Goal: Task Accomplishment & Management: Complete application form

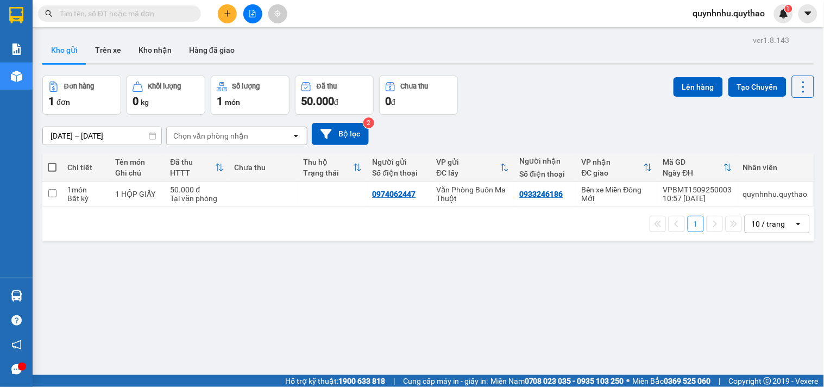
click at [223, 12] on button at bounding box center [227, 13] width 19 height 19
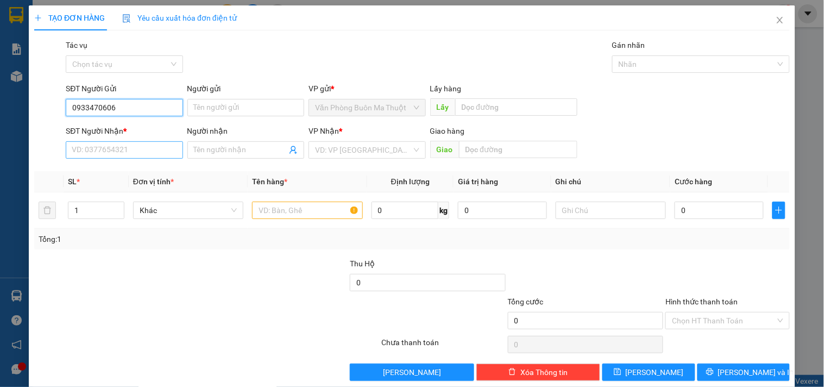
type input "0933470606"
click at [132, 150] on input "SĐT Người Nhận *" at bounding box center [124, 149] width 117 height 17
type input "0375691494"
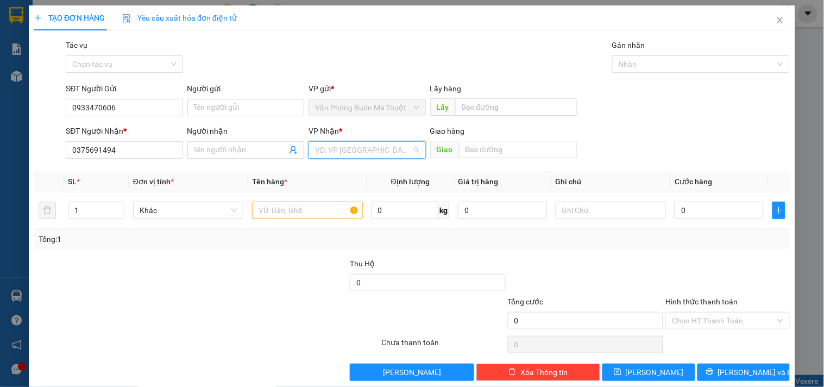
click at [356, 153] on input "search" at bounding box center [363, 150] width 96 height 16
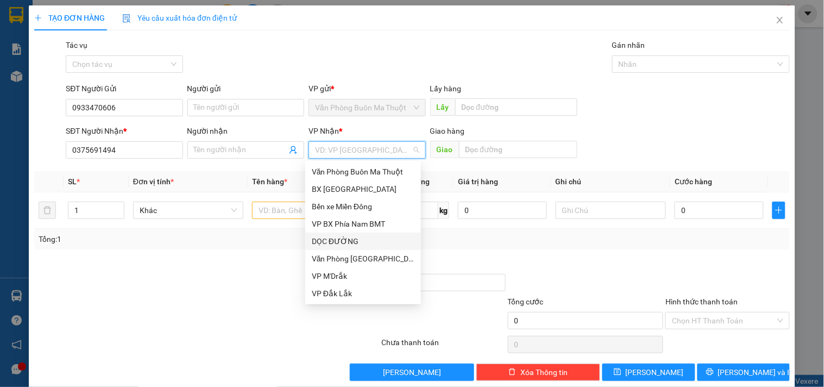
click at [349, 238] on div "DỌC ĐƯỜNG" at bounding box center [363, 241] width 103 height 12
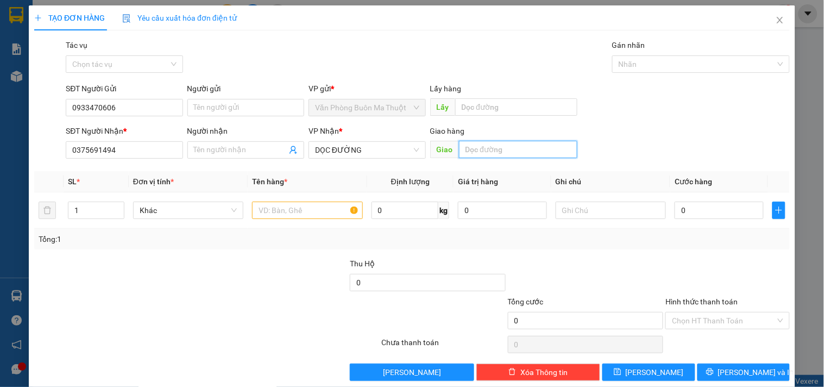
click at [497, 153] on input "text" at bounding box center [518, 149] width 118 height 17
type input "BƯU ĐIỆN TRẢNG BOM"
click at [320, 211] on input "text" at bounding box center [307, 210] width 110 height 17
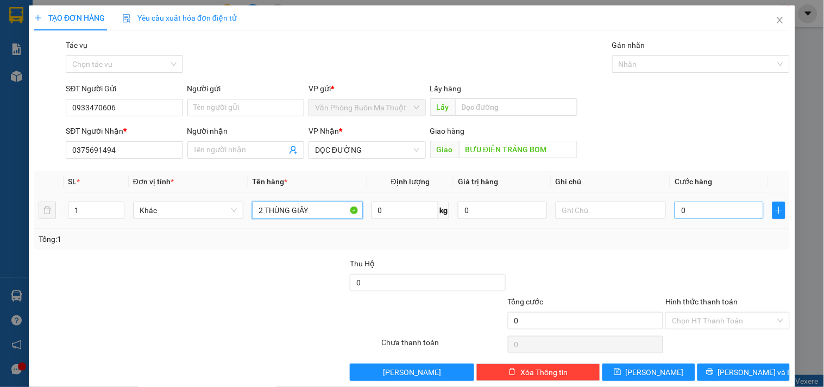
type input "2 THÙNG GIẤY"
click at [704, 211] on input "0" at bounding box center [719, 210] width 89 height 17
type input "1"
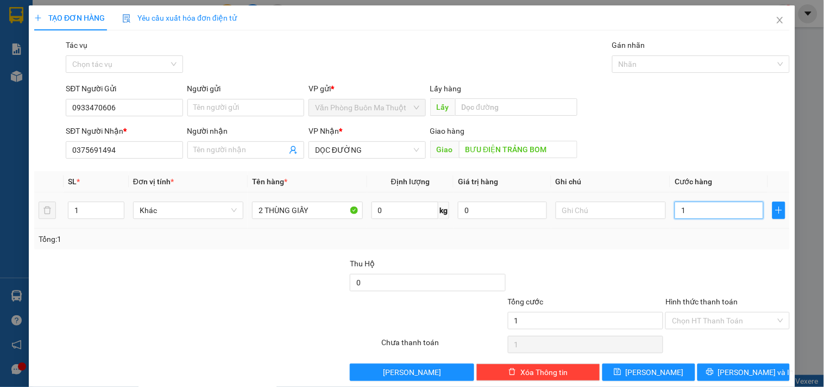
type input "16"
type input "160"
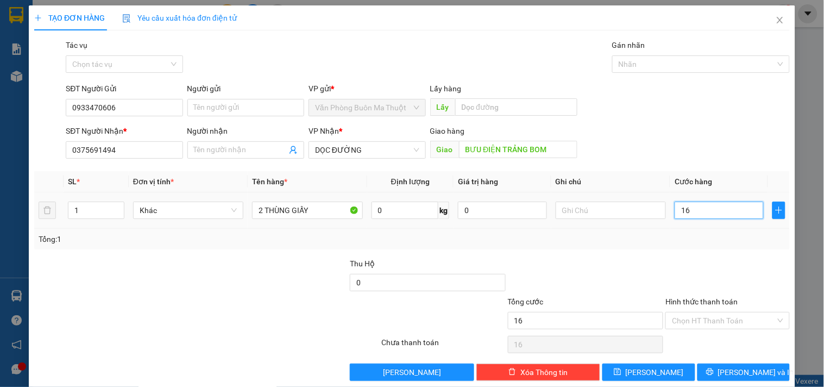
type input "160"
type input "1.600"
type input "16.000"
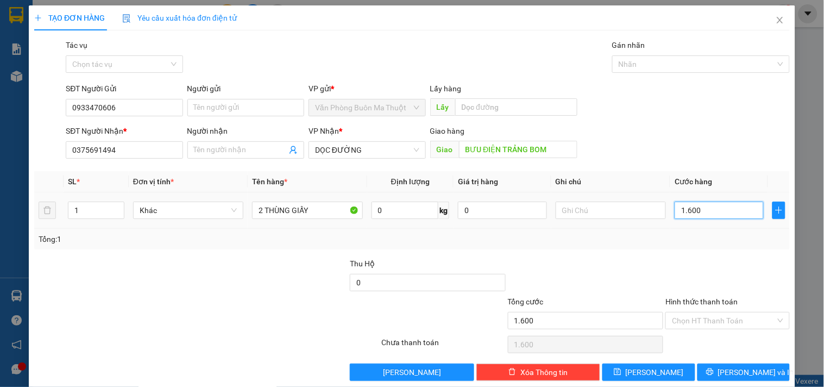
type input "16.000"
type input "160.000"
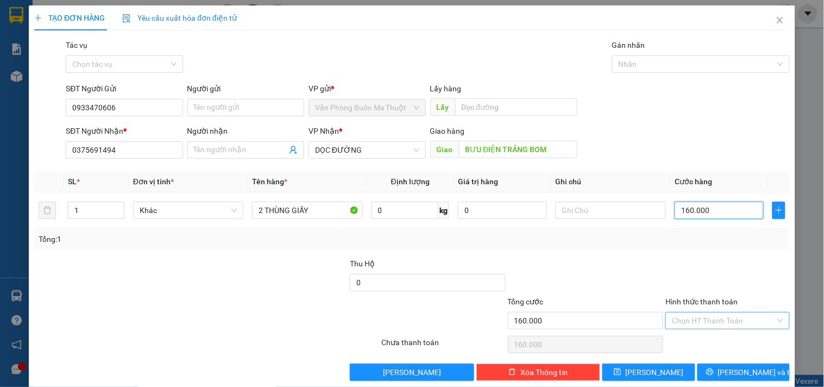
type input "160.000"
click at [730, 324] on input "Hình thức thanh toán" at bounding box center [723, 320] width 103 height 16
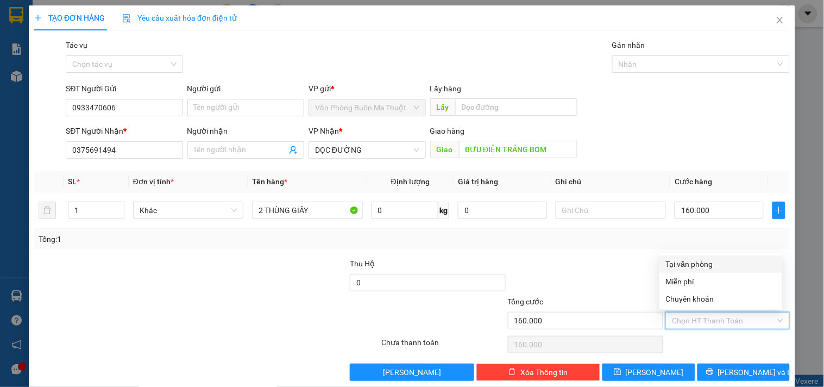
click at [690, 266] on div "Tại văn phòng" at bounding box center [721, 264] width 110 height 12
type input "0"
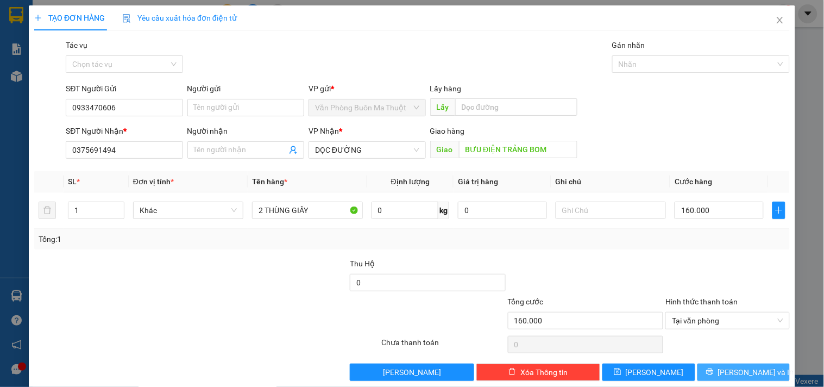
click at [746, 373] on span "[PERSON_NAME] và In" at bounding box center [756, 372] width 76 height 12
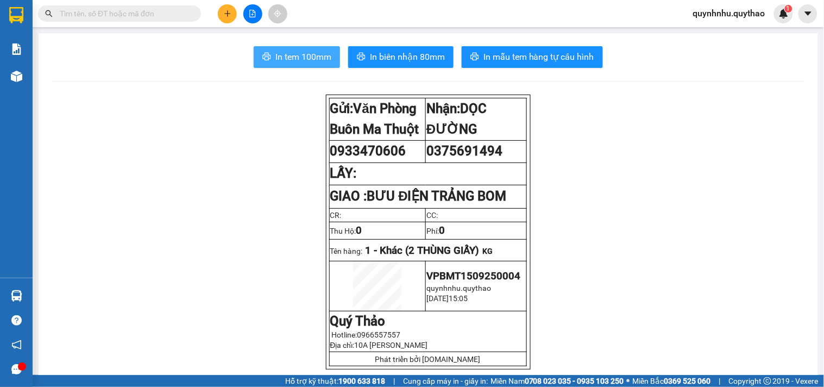
click at [312, 61] on span "In tem 100mm" at bounding box center [303, 57] width 56 height 14
